Goal: Task Accomplishment & Management: Manage account settings

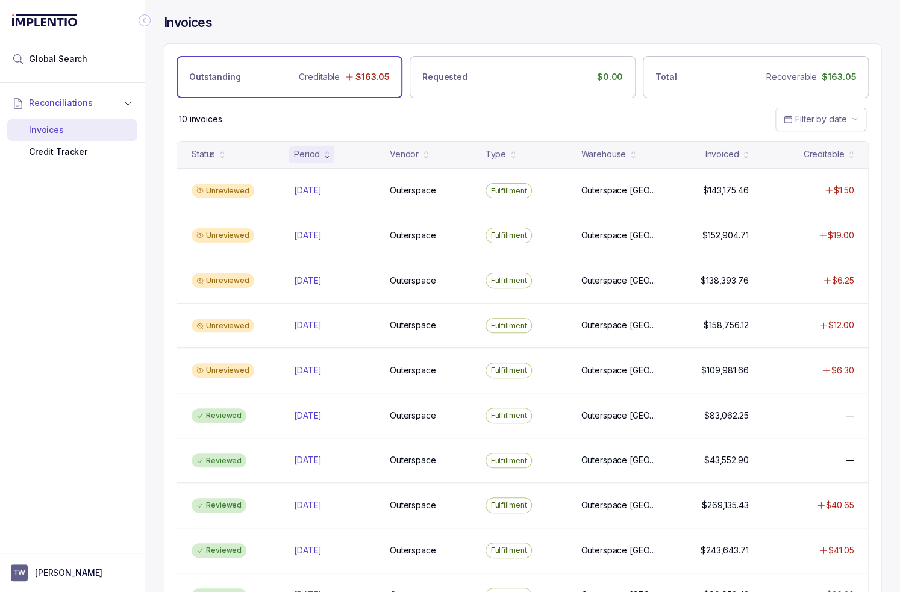
drag, startPoint x: 340, startPoint y: 113, endPoint x: 382, endPoint y: 128, distance: 44.2
click at [340, 113] on div "10 invoices Filter by date" at bounding box center [522, 119] width 716 height 42
click at [378, 120] on div "10 invoices Filter by date" at bounding box center [522, 119] width 716 height 42
click at [392, 113] on div "10 invoices Filter by date" at bounding box center [522, 119] width 716 height 42
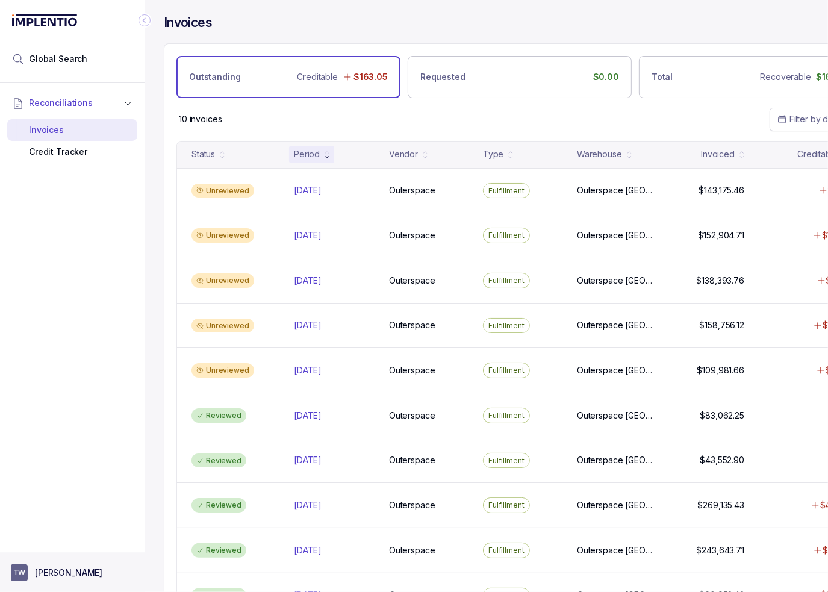
click at [88, 573] on button "TW [PERSON_NAME]" at bounding box center [72, 572] width 123 height 17
click at [67, 549] on p "Logout" at bounding box center [80, 547] width 100 height 12
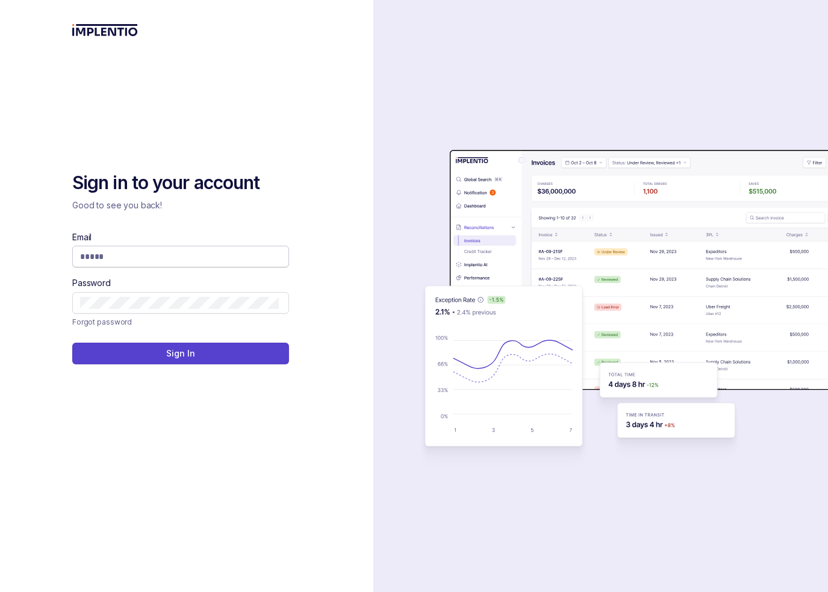
click at [201, 260] on input "Email" at bounding box center [179, 257] width 199 height 12
type input "**********"
